Goal: Task Accomplishment & Management: Manage account settings

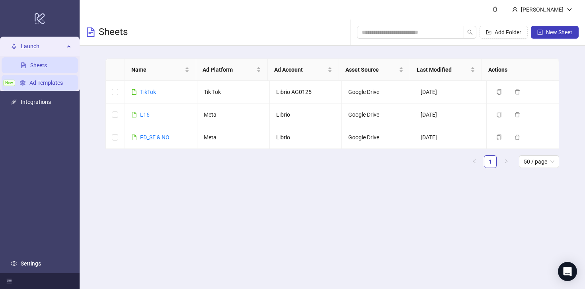
click at [61, 80] on link "Ad Templates" at bounding box center [45, 83] width 33 height 6
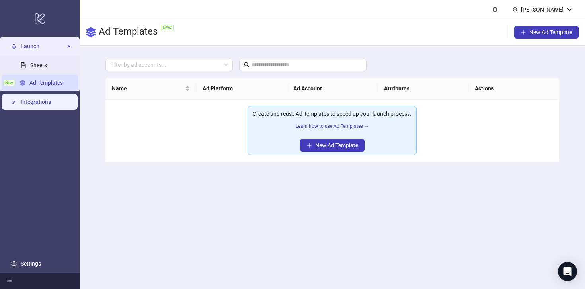
click at [51, 104] on link "Integrations" at bounding box center [36, 102] width 30 height 6
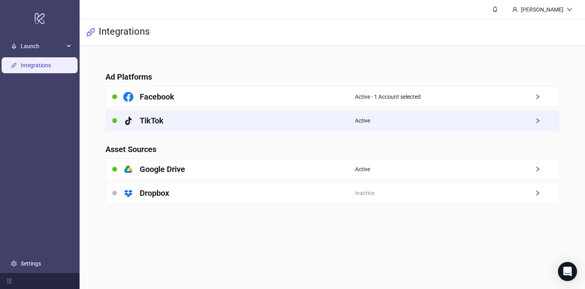
click at [229, 123] on div "platform/tik_tok TikTok" at bounding box center [230, 121] width 249 height 20
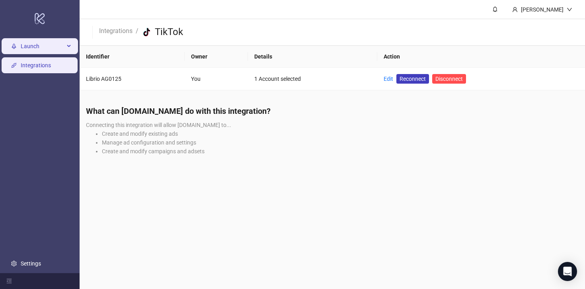
click at [29, 47] on span "Launch" at bounding box center [43, 46] width 44 height 16
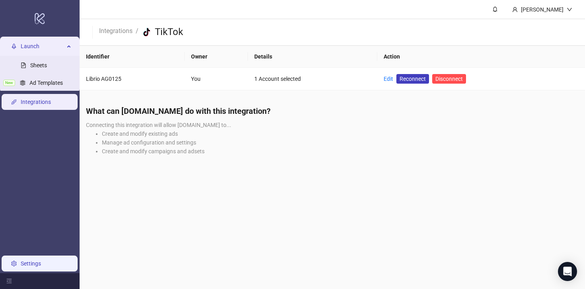
click at [37, 267] on link "Settings" at bounding box center [31, 263] width 20 height 6
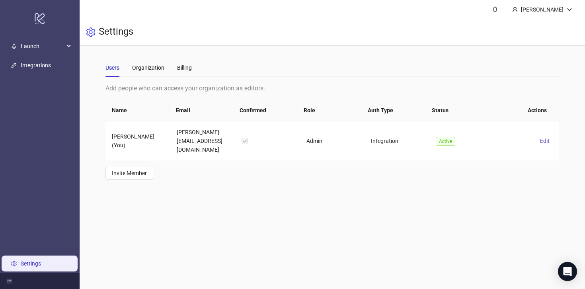
click at [176, 65] on div "Users Organization Billing" at bounding box center [148, 68] width 86 height 18
click at [182, 67] on div "Billing" at bounding box center [184, 67] width 15 height 9
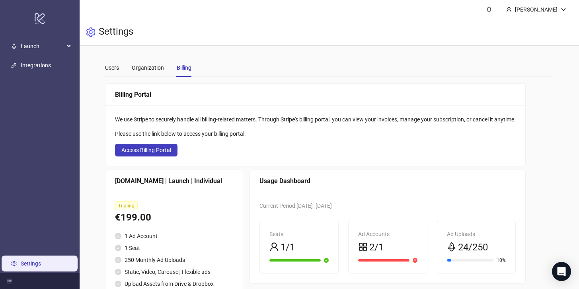
scroll to position [52, 0]
